Goal: Task Accomplishment & Management: Manage account settings

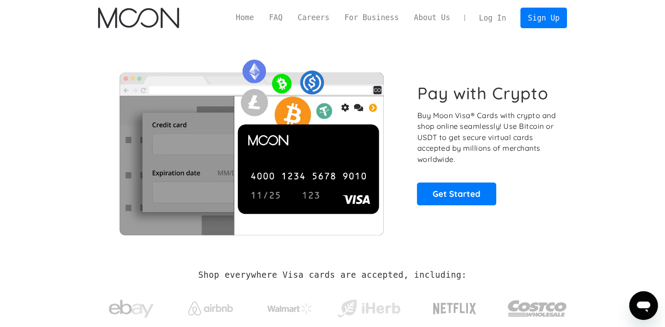
click at [492, 17] on link "Log In" at bounding box center [492, 18] width 42 height 20
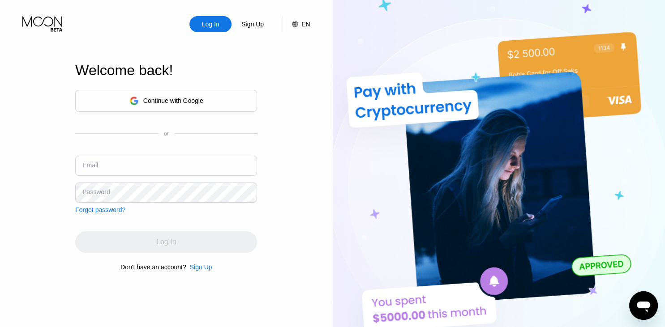
click at [181, 160] on input "text" at bounding box center [166, 166] width 182 height 20
type input "kayliejefferson247@gmail.com"
click at [61, 228] on div "Log In Sign Up EN Language English Save Welcome back! Continue with Google or E…" at bounding box center [166, 180] width 333 height 360
click at [163, 235] on div "Log In" at bounding box center [166, 241] width 182 height 21
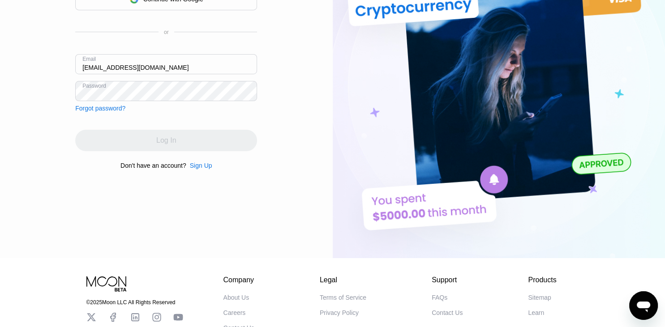
scroll to position [102, 0]
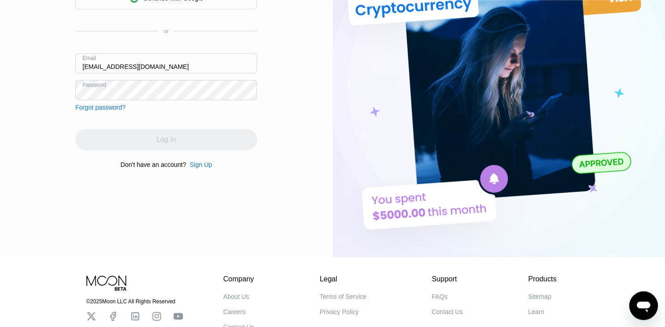
click at [164, 147] on div "Log In" at bounding box center [166, 139] width 182 height 21
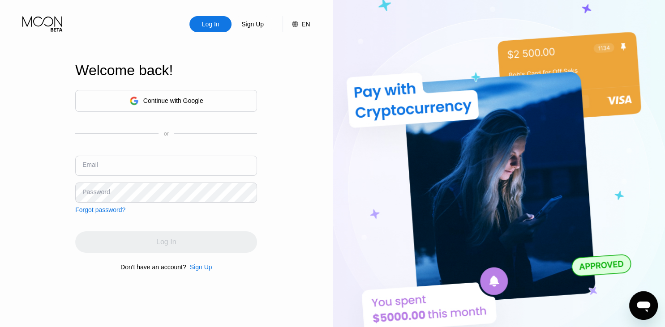
click at [188, 167] on input "text" at bounding box center [166, 166] width 182 height 20
